Goal: Task Accomplishment & Management: Manage account settings

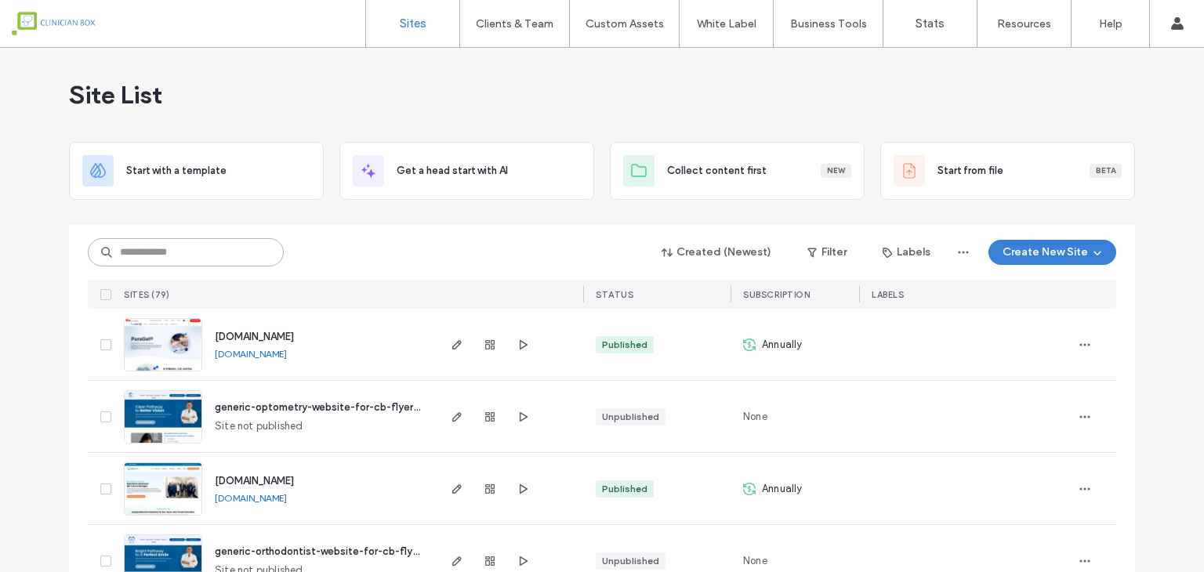
click at [197, 248] on input at bounding box center [186, 252] width 196 height 28
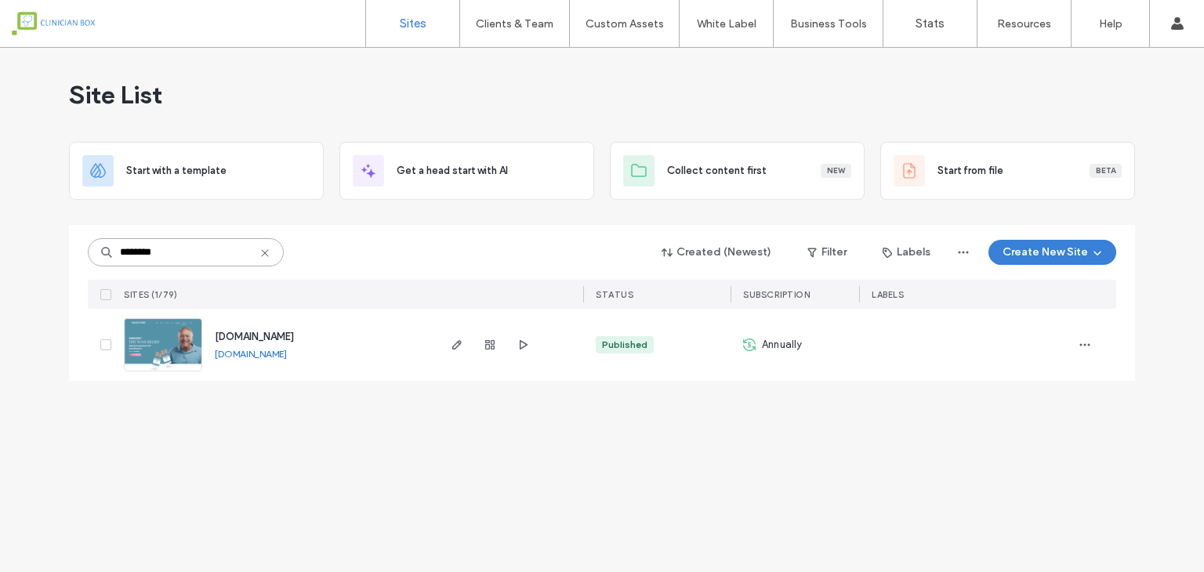
type input "********"
click at [157, 329] on img at bounding box center [163, 372] width 77 height 107
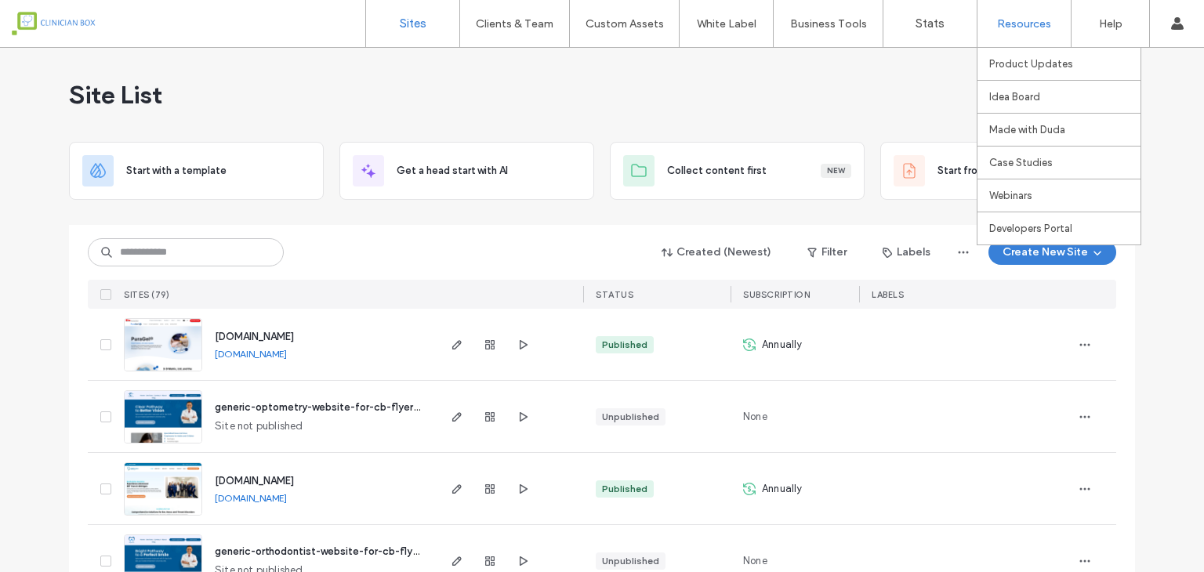
click at [1017, 20] on label "Resources" at bounding box center [1024, 23] width 54 height 13
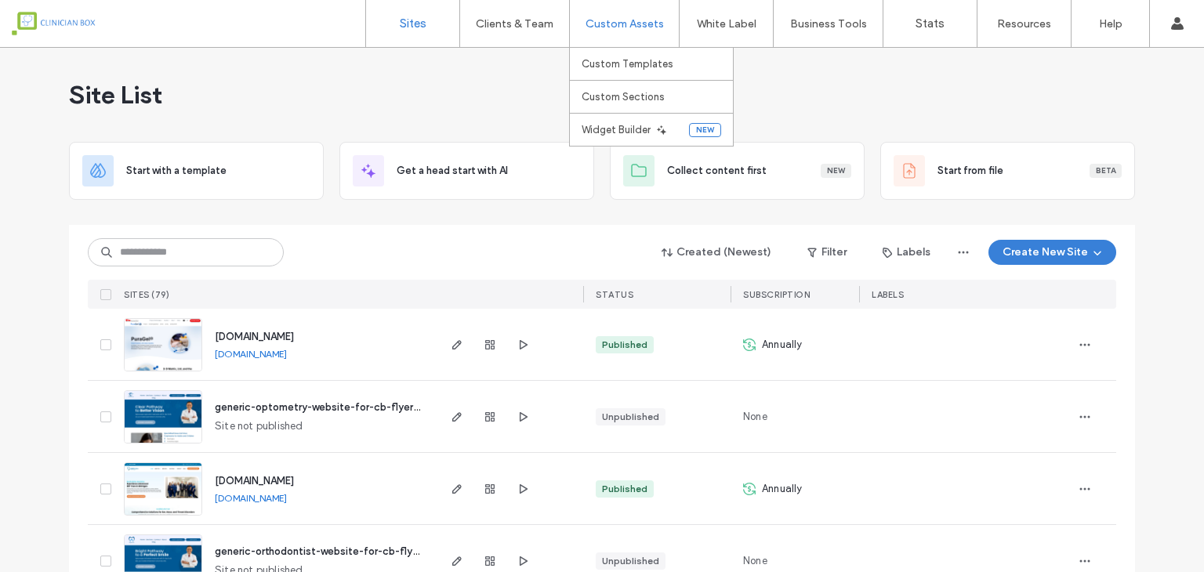
click at [646, 21] on label "Custom Assets" at bounding box center [624, 23] width 78 height 13
click at [634, 21] on label "Custom Assets" at bounding box center [624, 23] width 78 height 13
click at [518, 21] on label "Clients & Team" at bounding box center [515, 23] width 78 height 13
click at [182, 252] on input at bounding box center [186, 252] width 196 height 28
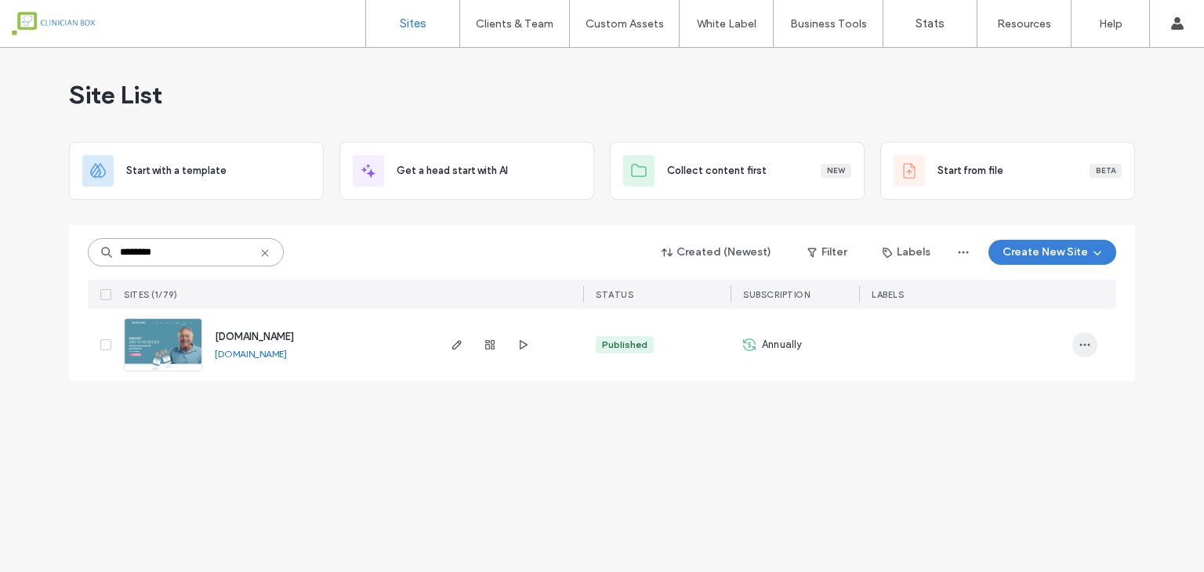
type input "********"
click at [1086, 342] on icon "button" at bounding box center [1084, 345] width 13 height 13
click at [1051, 477] on span "Site Dashboard" at bounding box center [1023, 475] width 73 height 16
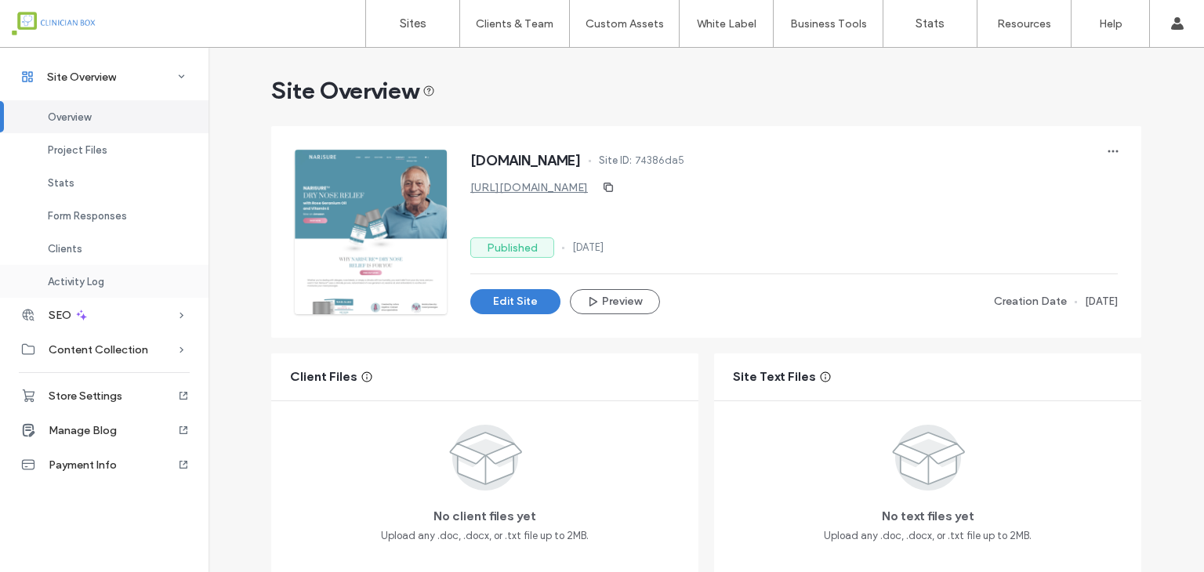
click at [74, 276] on span "Activity Log" at bounding box center [76, 282] width 56 height 12
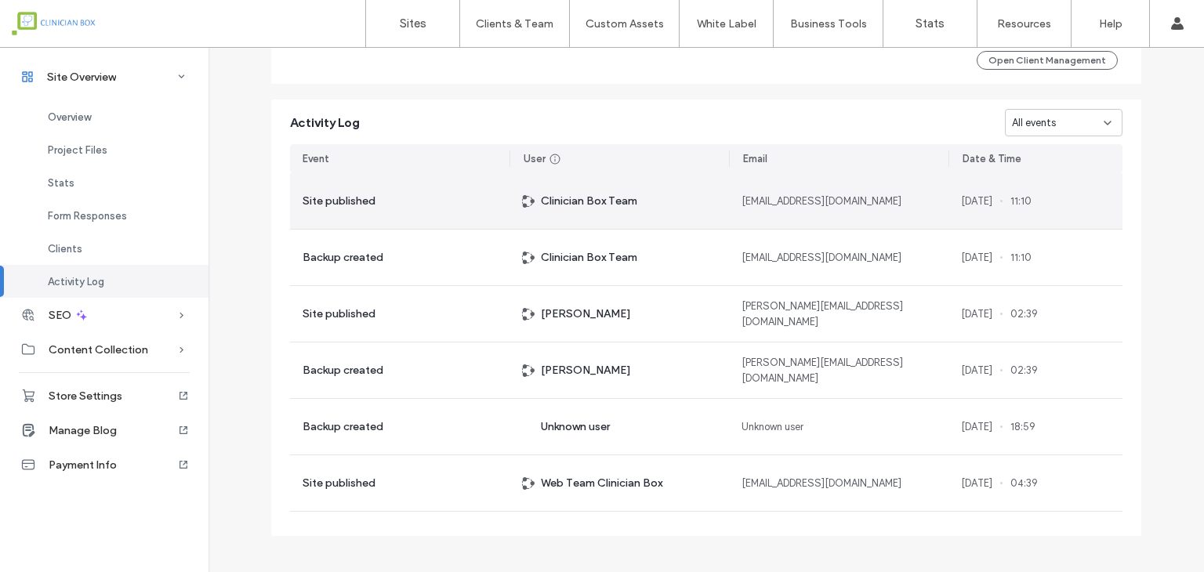
scroll to position [1414, 0]
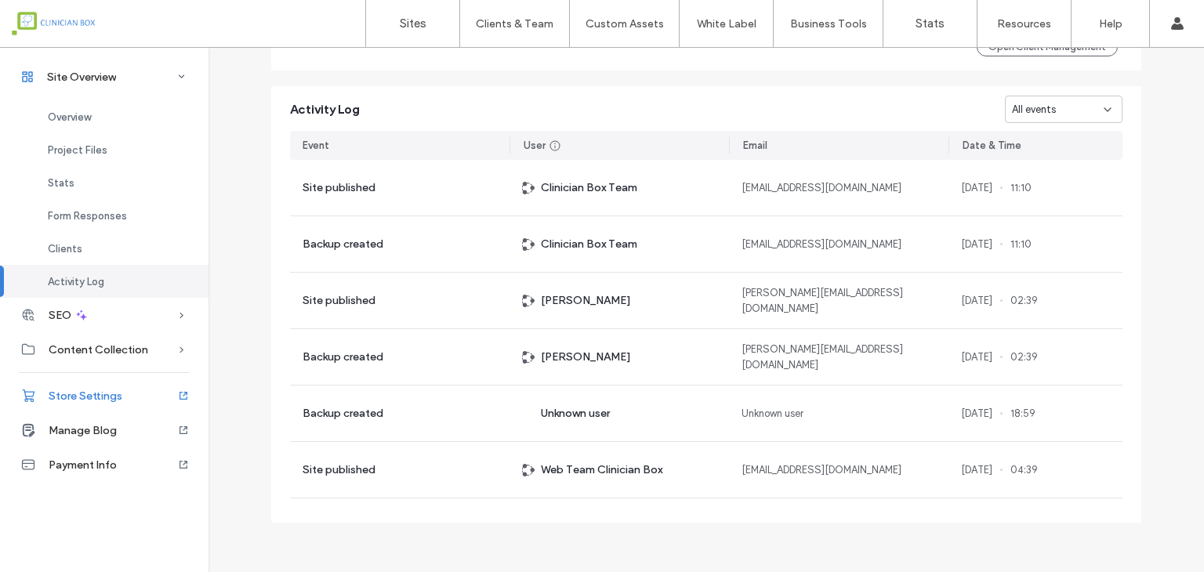
click at [97, 399] on span "Store Settings" at bounding box center [86, 395] width 74 height 13
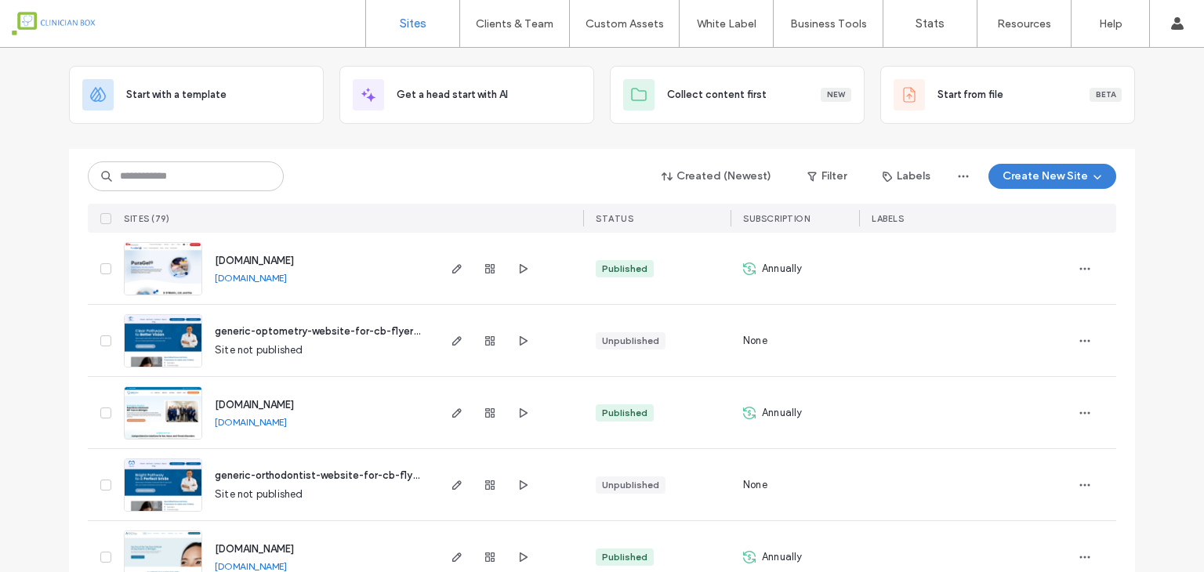
scroll to position [78, 0]
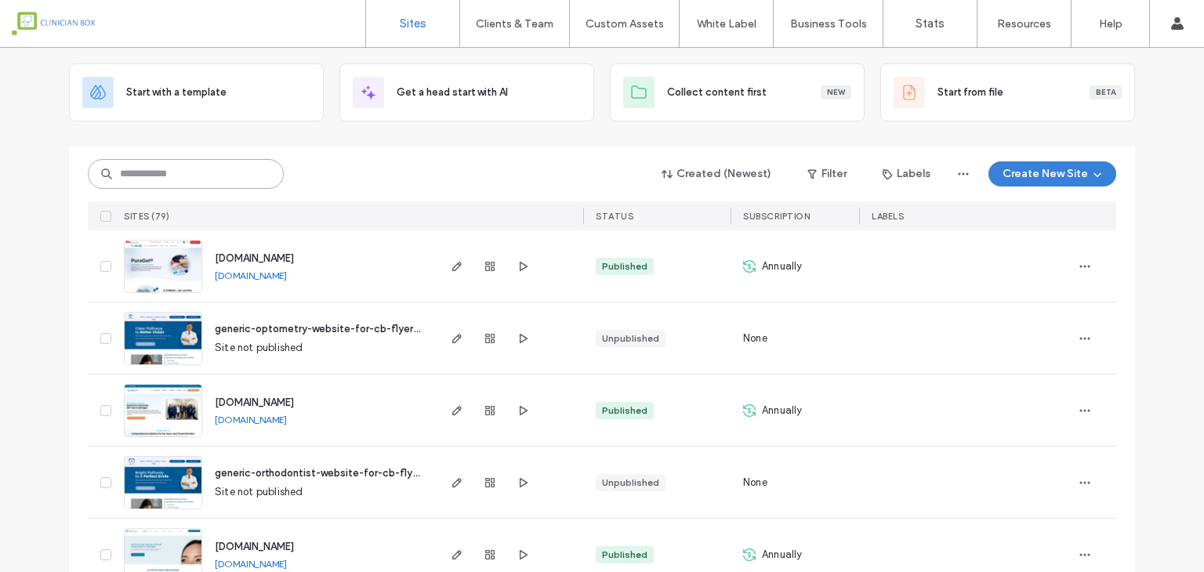
click at [223, 185] on input at bounding box center [186, 174] width 196 height 30
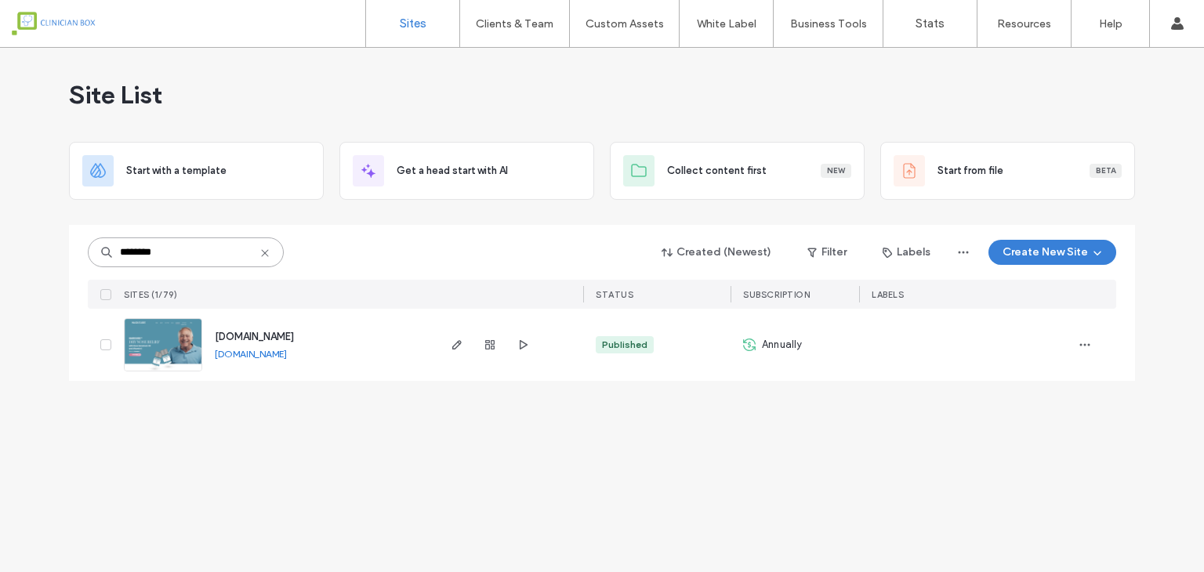
scroll to position [0, 0]
type input "********"
click at [412, 95] on div "Site List" at bounding box center [602, 95] width 1066 height 94
click at [1080, 342] on icon "button" at bounding box center [1084, 345] width 13 height 13
click at [1031, 473] on span "Site Dashboard" at bounding box center [1023, 475] width 73 height 16
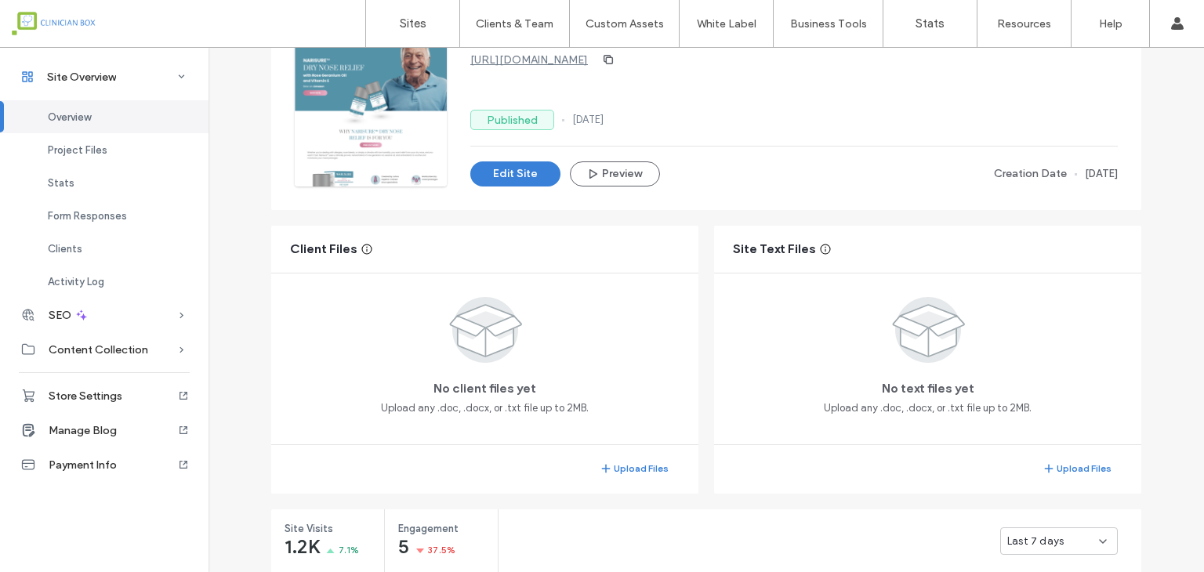
scroll to position [157, 0]
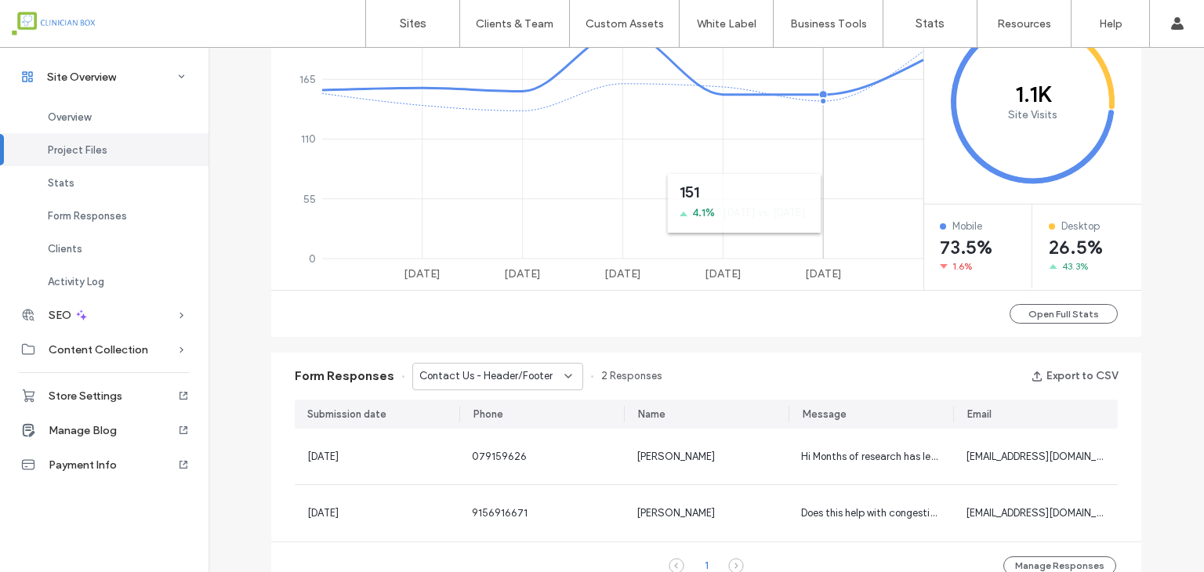
scroll to position [705, 0]
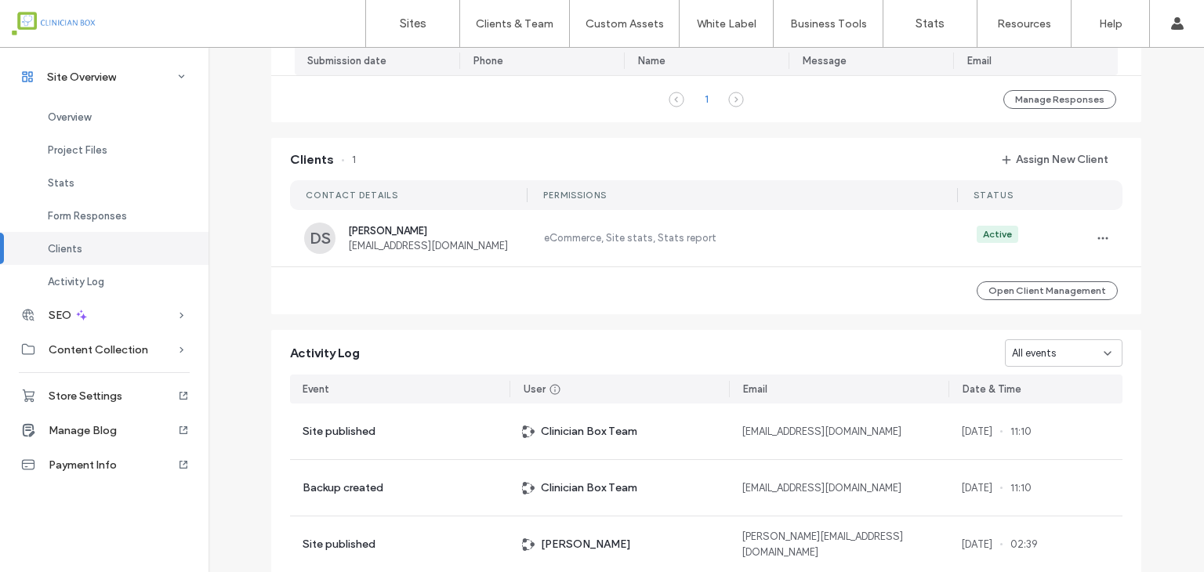
scroll to position [1254, 0]
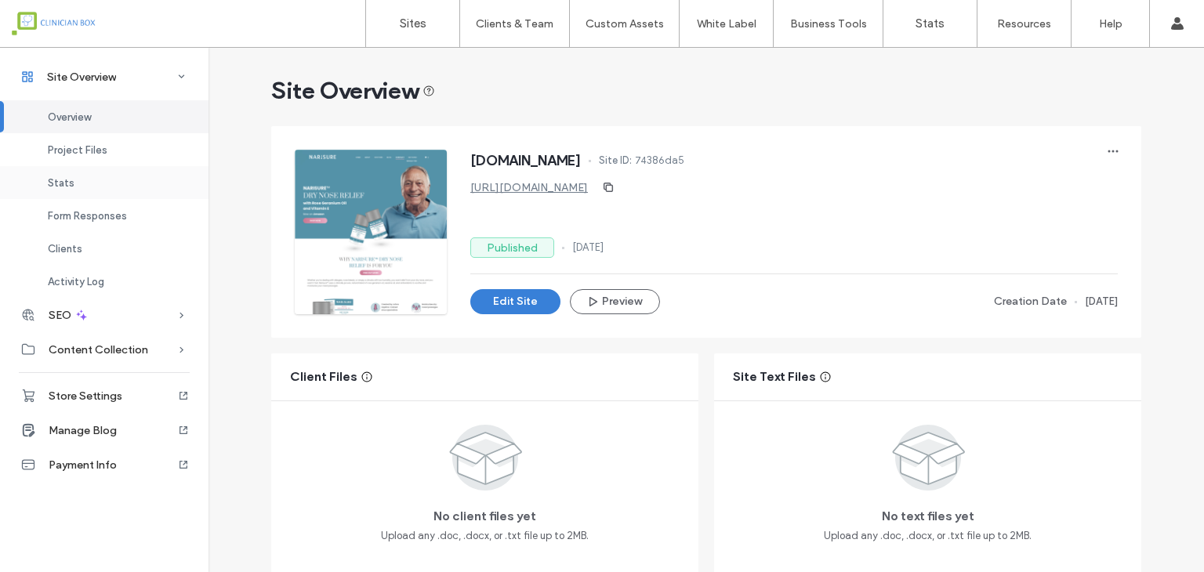
click at [67, 186] on span "Stats" at bounding box center [61, 183] width 27 height 12
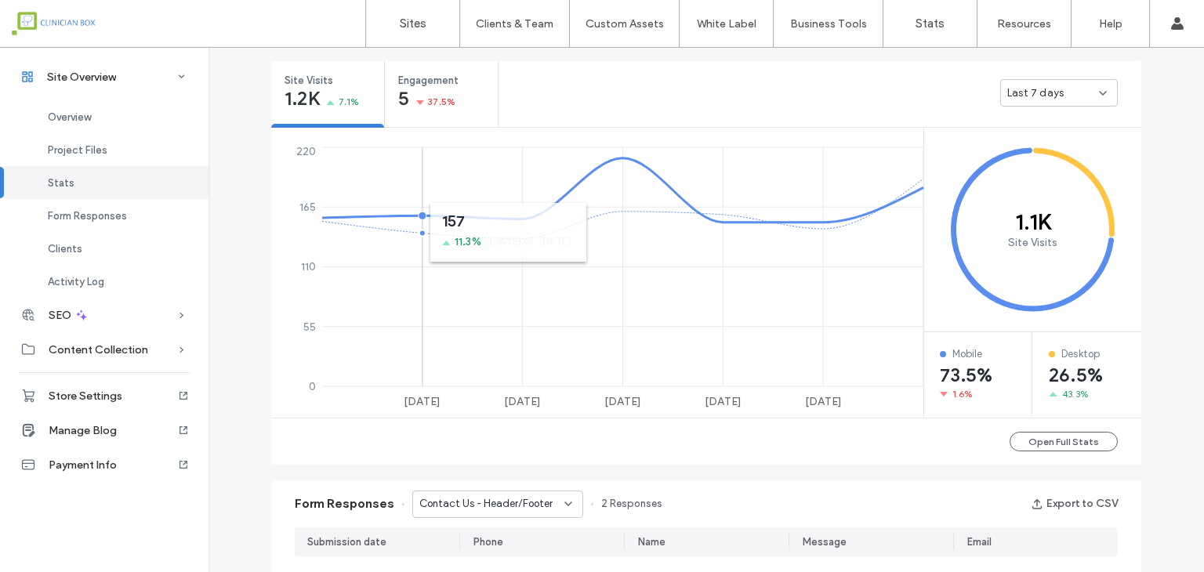
scroll to position [582, 0]
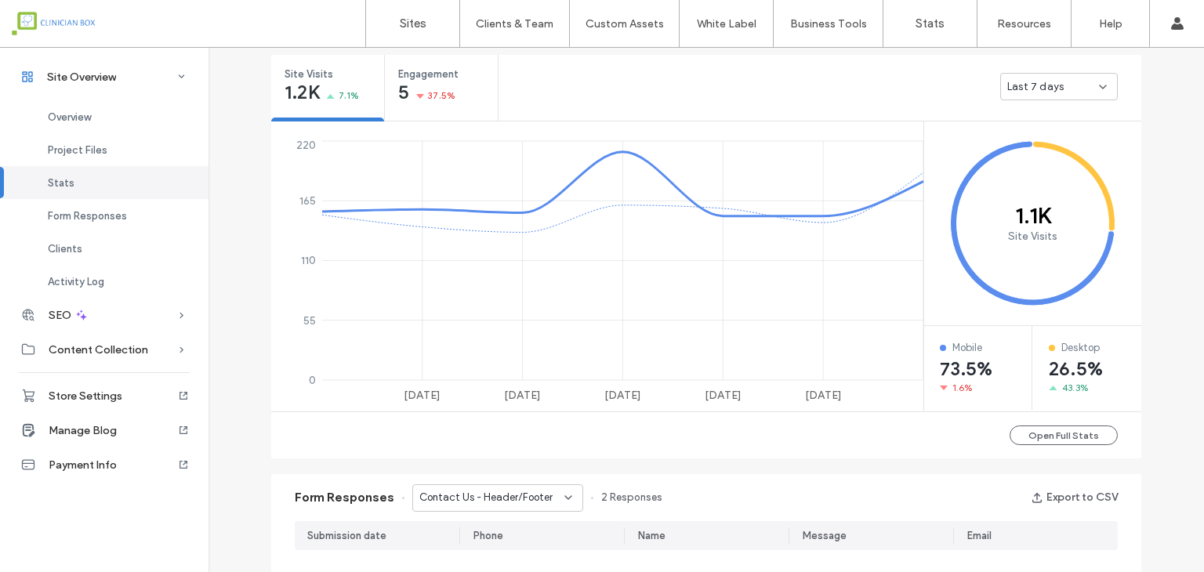
click at [1104, 90] on div "Last 7 days" at bounding box center [1059, 86] width 118 height 27
click at [1048, 172] on span "Last 30 days" at bounding box center [1033, 169] width 63 height 16
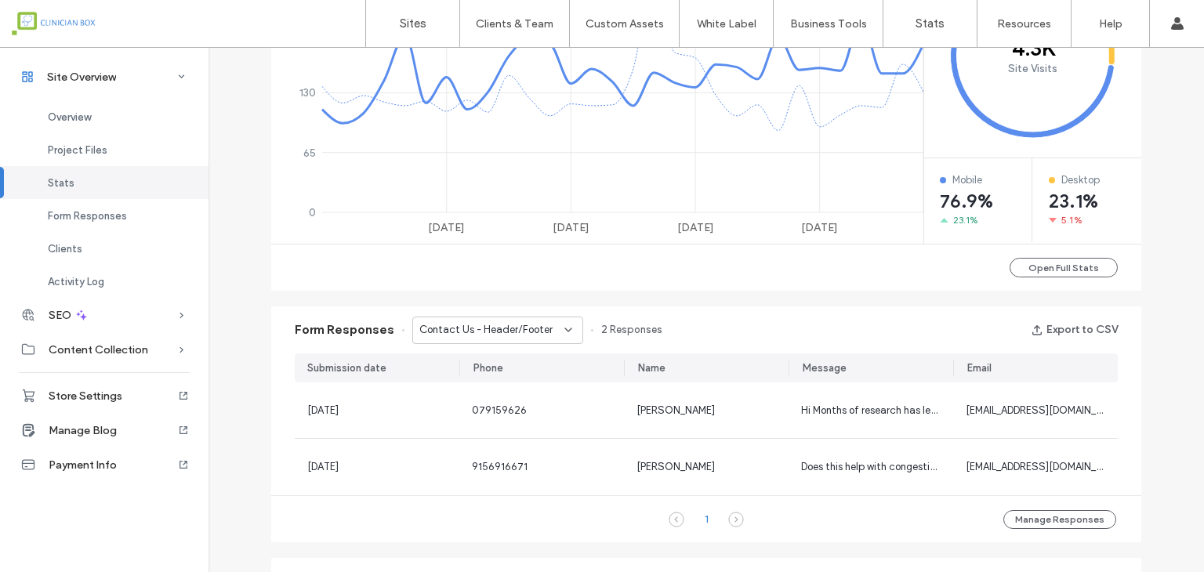
scroll to position [817, 0]
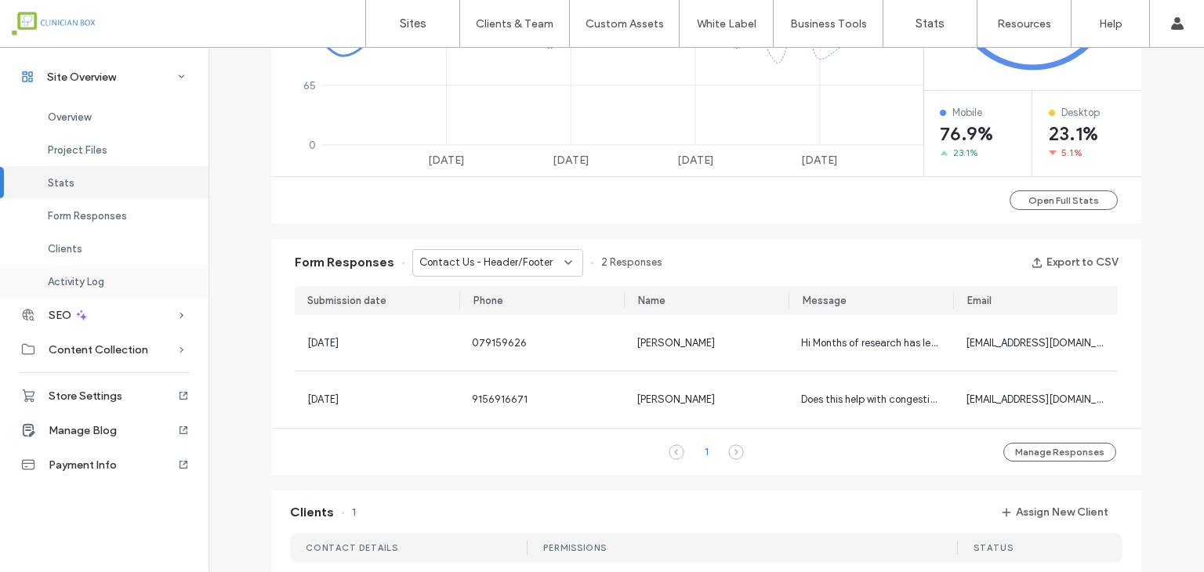
click at [92, 281] on span "Activity Log" at bounding box center [76, 282] width 56 height 12
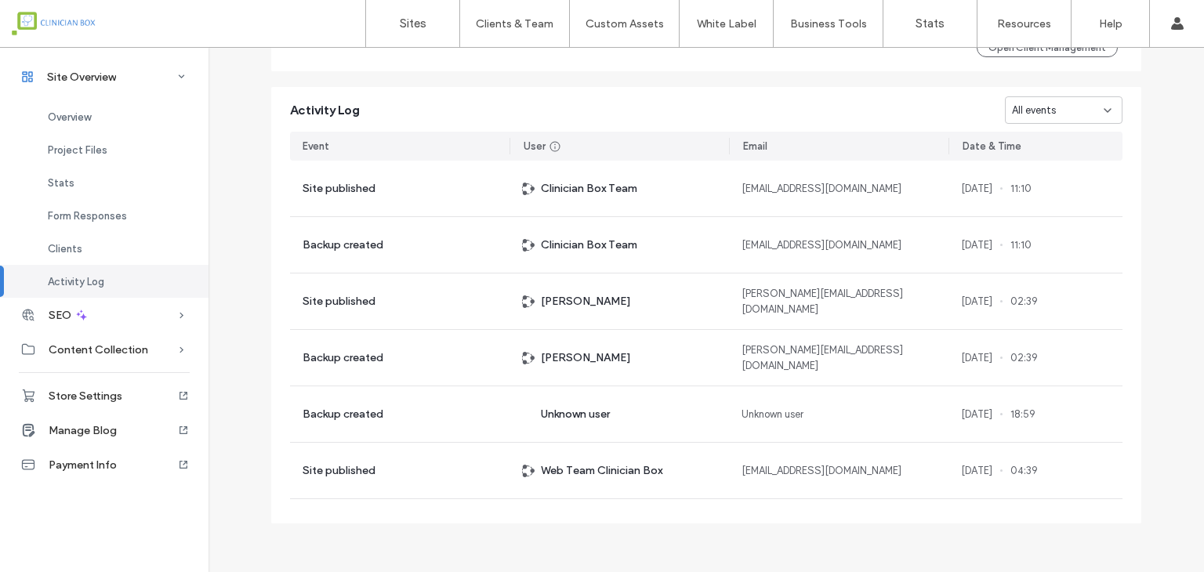
scroll to position [1414, 0]
click at [164, 350] on div "Content Collection" at bounding box center [104, 349] width 208 height 34
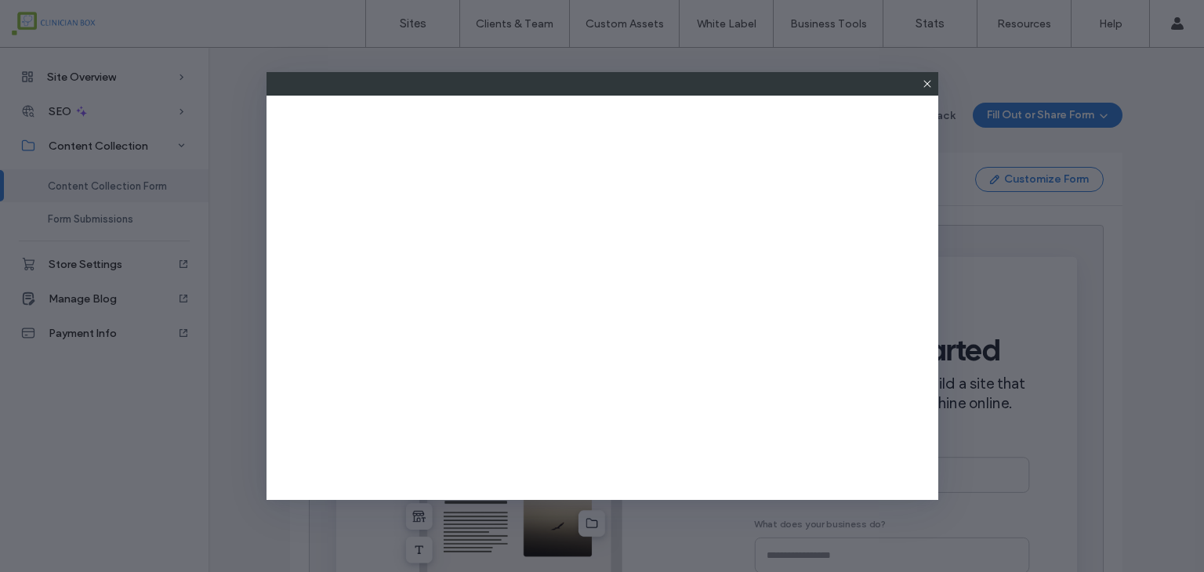
click at [926, 82] on icon at bounding box center [927, 84] width 13 height 13
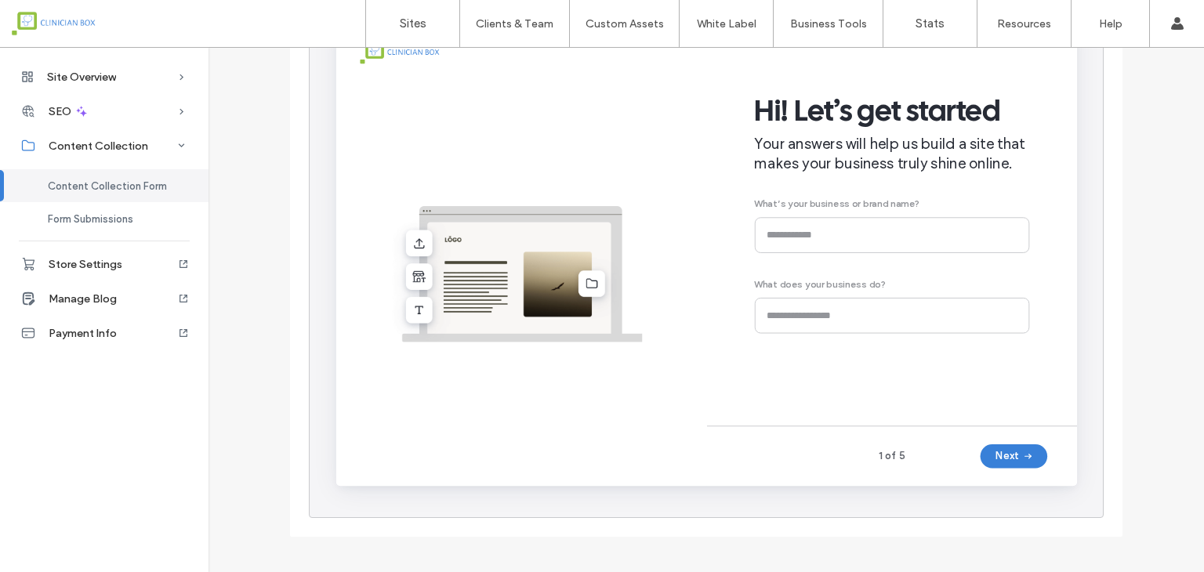
scroll to position [245, 0]
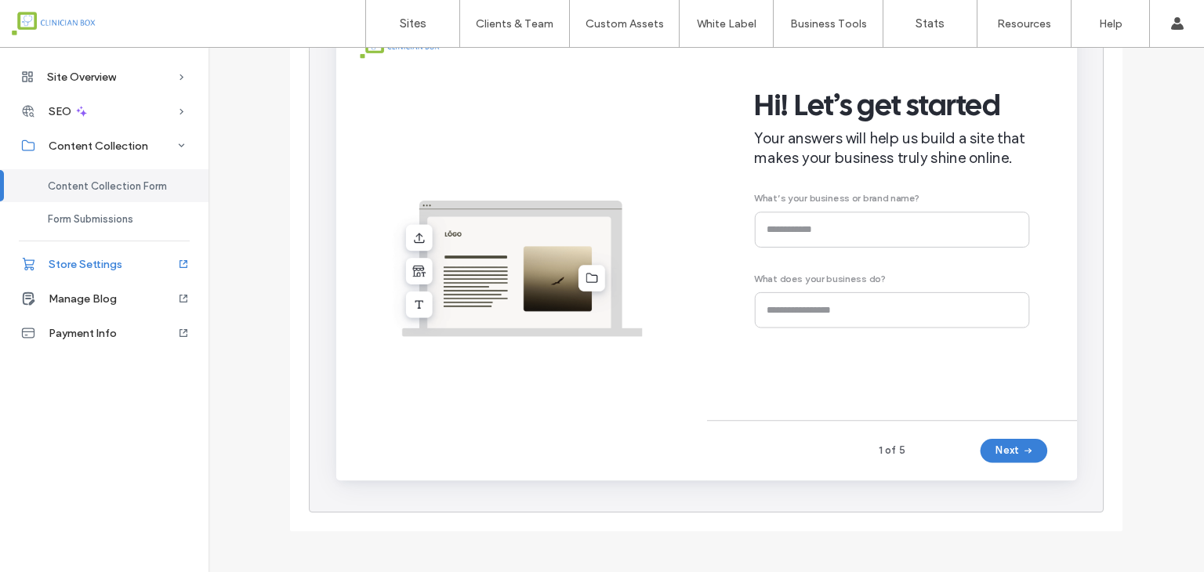
click at [100, 266] on span "Store Settings" at bounding box center [86, 264] width 74 height 13
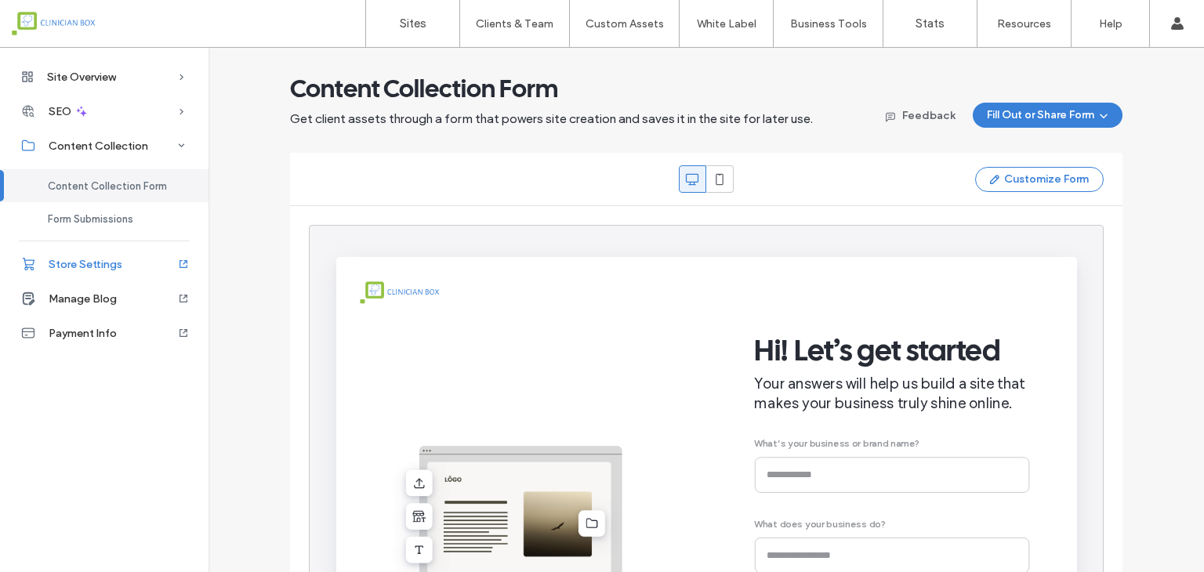
click at [100, 262] on span "Store Settings" at bounding box center [86, 264] width 74 height 13
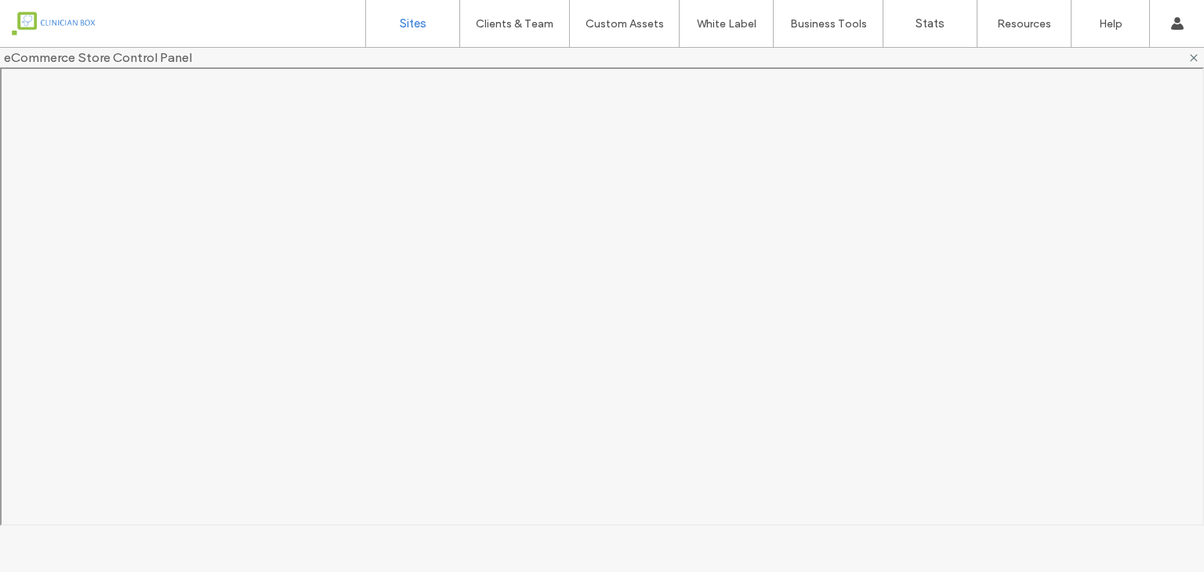
click at [411, 25] on label "Sites" at bounding box center [413, 23] width 27 height 14
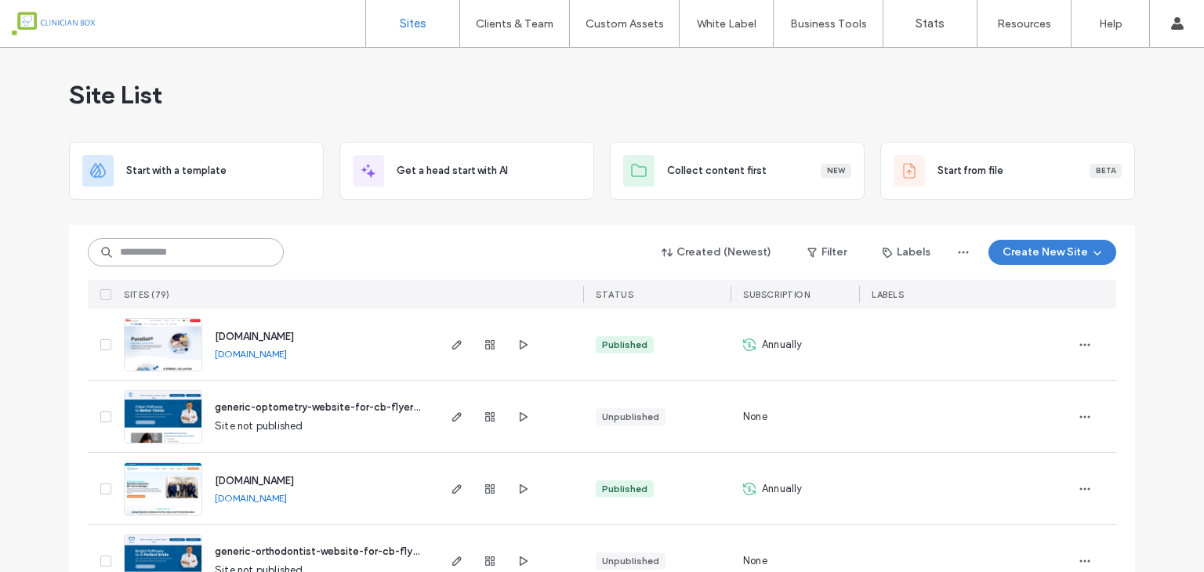
click at [210, 255] on input at bounding box center [186, 252] width 196 height 28
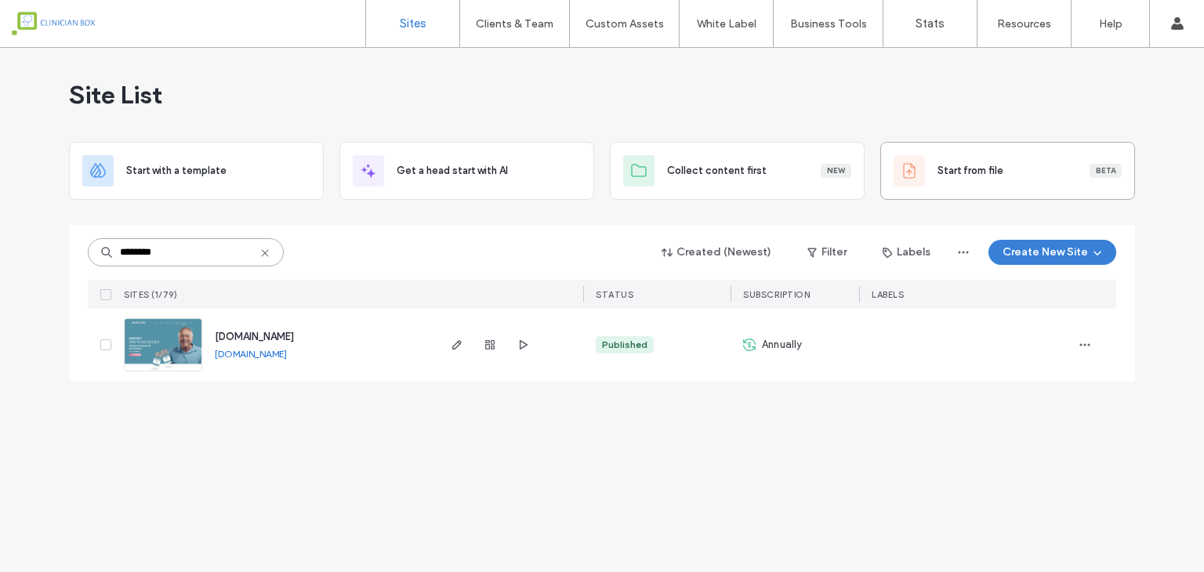
type input "********"
click at [1083, 343] on icon "button" at bounding box center [1084, 345] width 13 height 13
click at [1019, 478] on span "Site Dashboard" at bounding box center [1023, 475] width 73 height 16
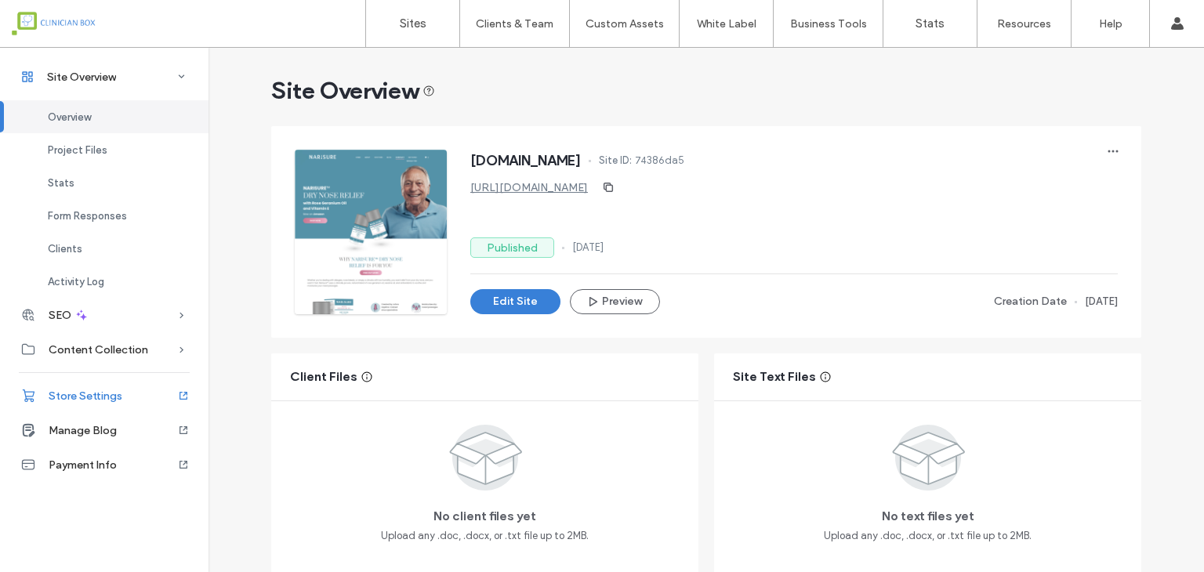
click at [80, 394] on span "Store Settings" at bounding box center [86, 395] width 74 height 13
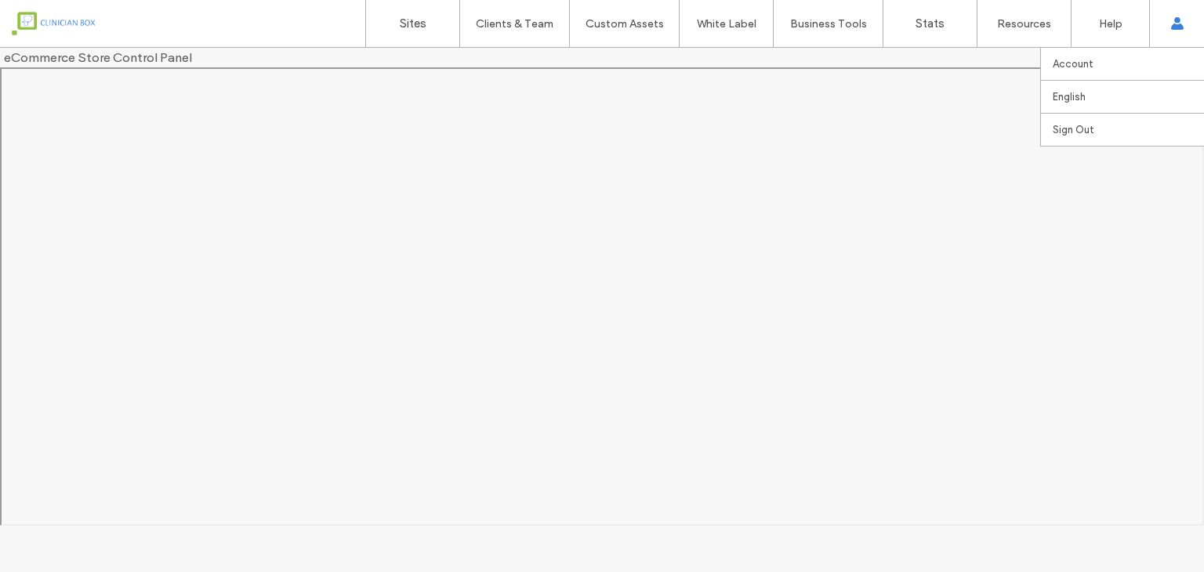
click at [1173, 23] on icon at bounding box center [1177, 23] width 13 height 13
click at [1179, 23] on icon at bounding box center [1177, 23] width 13 height 13
